Goal: Entertainment & Leisure: Browse casually

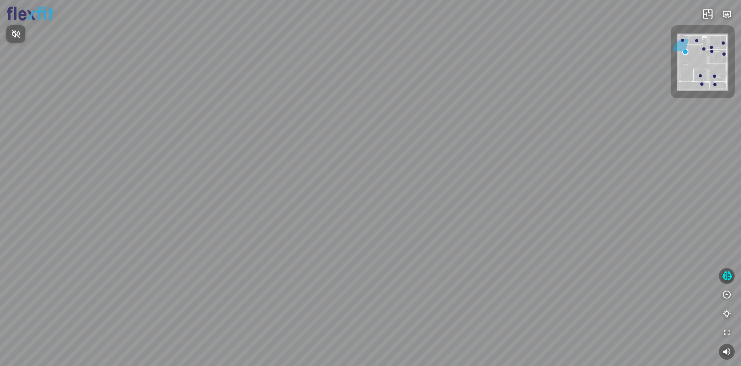
drag, startPoint x: 330, startPoint y: 236, endPoint x: 276, endPoint y: 240, distance: 54.6
click at [276, 240] on div at bounding box center [370, 183] width 741 height 366
drag, startPoint x: 335, startPoint y: 238, endPoint x: 277, endPoint y: 238, distance: 58.5
click at [277, 238] on div "Ban công Bếp Phòng ngủ master Phòng ngủ Phòng ngủ" at bounding box center [370, 183] width 741 height 366
drag, startPoint x: 283, startPoint y: 237, endPoint x: 250, endPoint y: 233, distance: 33.4
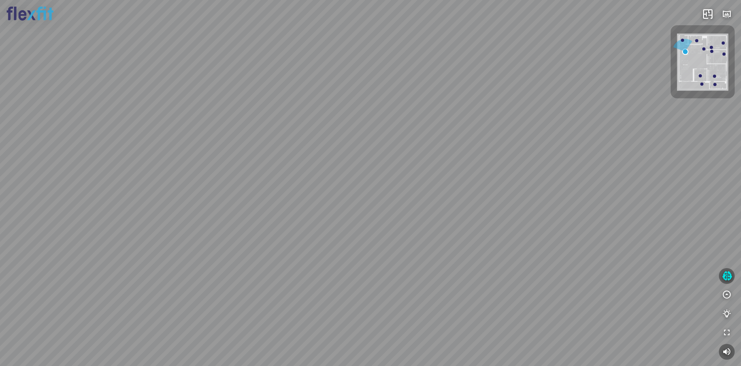
click at [250, 233] on div "Ban công Bếp Phòng ngủ master Phòng ngủ Phòng ngủ" at bounding box center [370, 183] width 741 height 366
drag, startPoint x: 250, startPoint y: 232, endPoint x: 396, endPoint y: 175, distance: 157.2
click at [393, 175] on div "Ban công Bếp Phòng ngủ master Phòng ngủ Phòng ngủ" at bounding box center [370, 183] width 741 height 366
click at [417, 185] on div "Ban công Bếp Phòng ngủ master Phòng ngủ Phòng ngủ" at bounding box center [370, 183] width 741 height 366
drag, startPoint x: 434, startPoint y: 209, endPoint x: 483, endPoint y: 223, distance: 50.9
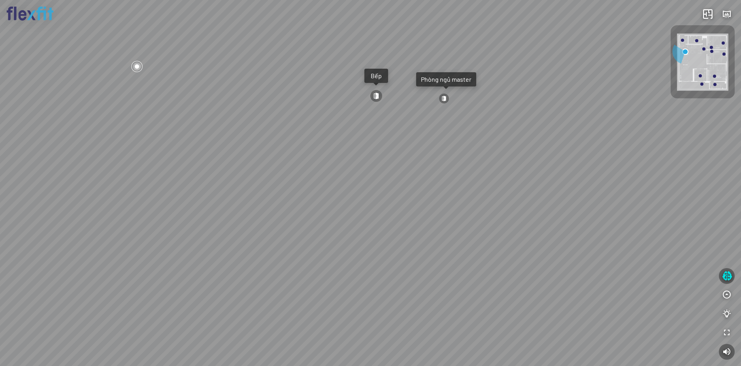
click at [481, 222] on div "Ban công Bếp Phòng ngủ master Phòng ngủ Phòng ngủ" at bounding box center [370, 183] width 741 height 366
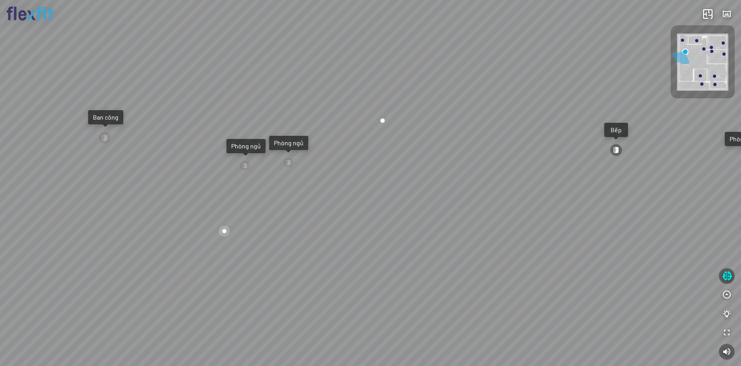
drag, startPoint x: 424, startPoint y: 215, endPoint x: 470, endPoint y: 216, distance: 45.5
click at [469, 216] on div "Ban công Bếp Phòng ngủ master Phòng ngủ Phòng ngủ" at bounding box center [370, 183] width 741 height 366
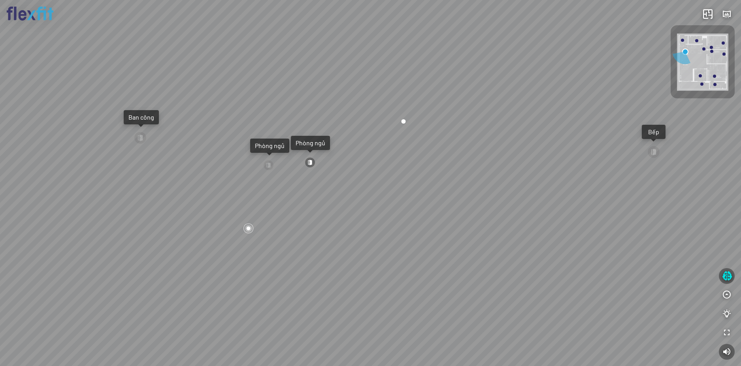
drag, startPoint x: 444, startPoint y: 216, endPoint x: 512, endPoint y: 227, distance: 69.3
click at [504, 226] on div "Ban công Bếp Phòng ngủ master Phòng ngủ Phòng ngủ" at bounding box center [370, 183] width 741 height 366
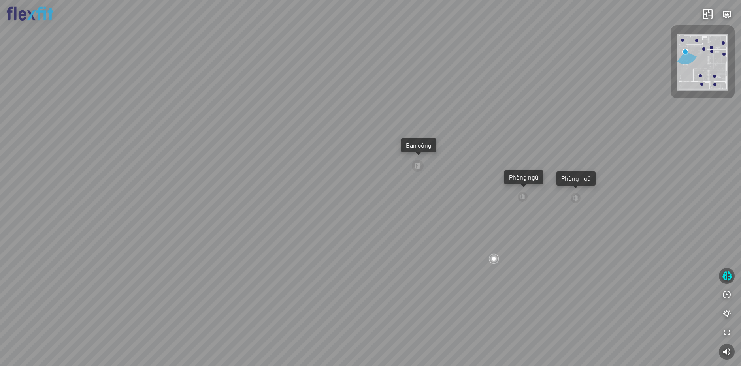
drag, startPoint x: 527, startPoint y: 229, endPoint x: 508, endPoint y: 230, distance: 19.0
click at [562, 229] on div "Ban công Bếp Phòng ngủ master Phòng ngủ Phòng ngủ" at bounding box center [370, 183] width 741 height 366
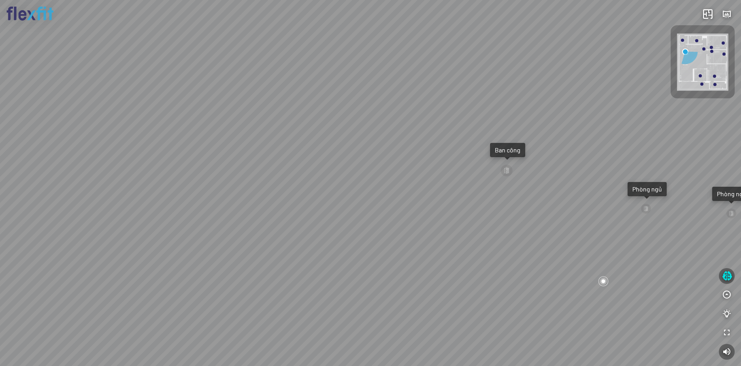
drag, startPoint x: 344, startPoint y: 215, endPoint x: 551, endPoint y: 213, distance: 207.5
click at [564, 213] on div "Ban công Bếp Phòng ngủ master Phòng ngủ Phòng ngủ" at bounding box center [370, 183] width 741 height 366
drag, startPoint x: 447, startPoint y: 219, endPoint x: 551, endPoint y: 229, distance: 104.0
click at [548, 229] on div "Ban công Bếp Phòng ngủ master Phòng ngủ Phòng ngủ" at bounding box center [370, 183] width 741 height 366
drag, startPoint x: 457, startPoint y: 202, endPoint x: 476, endPoint y: 200, distance: 19.1
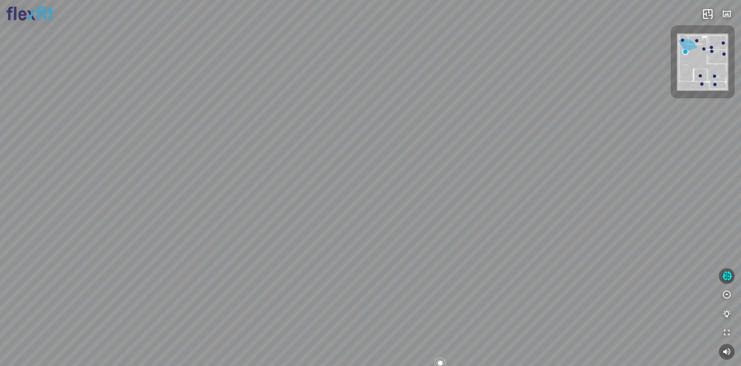
click at [470, 200] on div "Ban công Bếp Phòng ngủ master Phòng ngủ Phòng ngủ" at bounding box center [370, 183] width 741 height 366
drag, startPoint x: 406, startPoint y: 209, endPoint x: 504, endPoint y: 223, distance: 98.6
click at [501, 222] on div "Ban công Bếp Phòng ngủ master Phòng ngủ Phòng ngủ" at bounding box center [370, 183] width 741 height 366
drag, startPoint x: 458, startPoint y: 212, endPoint x: 429, endPoint y: 163, distance: 56.9
click at [429, 163] on div "Ban công Bếp Phòng ngủ master Phòng ngủ Phòng ngủ" at bounding box center [370, 183] width 741 height 366
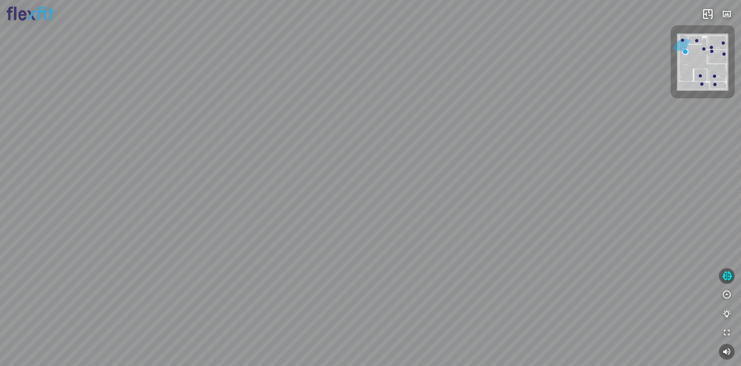
drag, startPoint x: 395, startPoint y: 173, endPoint x: 411, endPoint y: 217, distance: 47.1
click at [382, 184] on div "Ban công Bếp Phòng ngủ master Phòng ngủ Phòng ngủ" at bounding box center [370, 183] width 741 height 366
drag, startPoint x: 373, startPoint y: 236, endPoint x: 425, endPoint y: 243, distance: 52.8
click at [425, 243] on div "Ban công Bếp Phòng ngủ master Phòng ngủ Phòng ngủ" at bounding box center [370, 183] width 741 height 366
drag, startPoint x: 406, startPoint y: 256, endPoint x: 424, endPoint y: 257, distance: 18.2
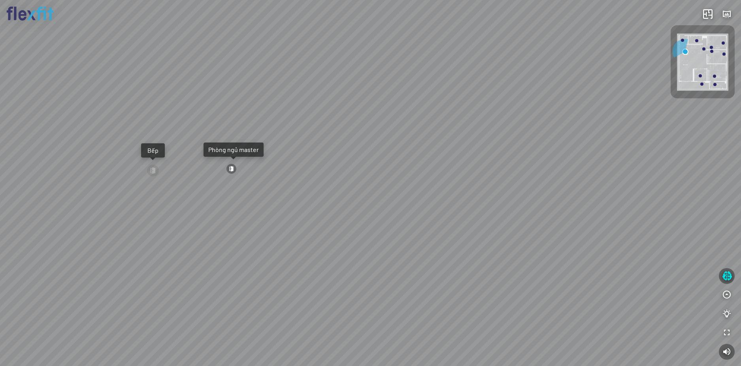
click at [424, 257] on div "Ban công Bếp Phòng ngủ master Phòng ngủ Phòng ngủ" at bounding box center [370, 183] width 741 height 366
drag, startPoint x: 426, startPoint y: 248, endPoint x: 451, endPoint y: 249, distance: 25.7
click at [451, 249] on div "Ban công Bếp Phòng ngủ master Phòng ngủ Phòng ngủ" at bounding box center [370, 183] width 741 height 366
